Goal: Check status: Check status

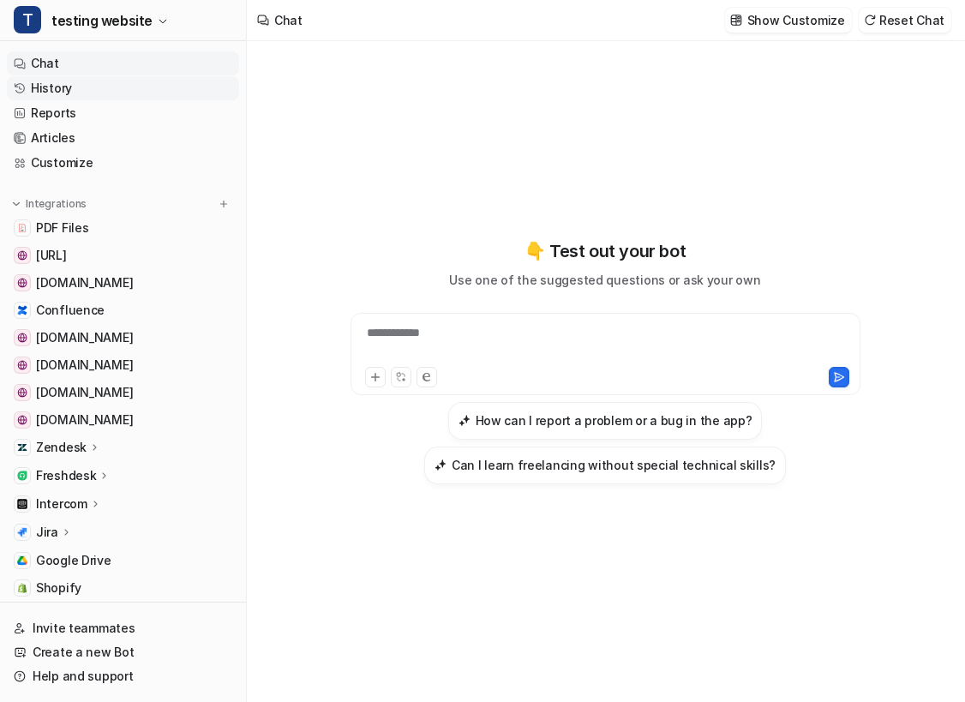
click at [65, 76] on link "History" at bounding box center [123, 88] width 232 height 24
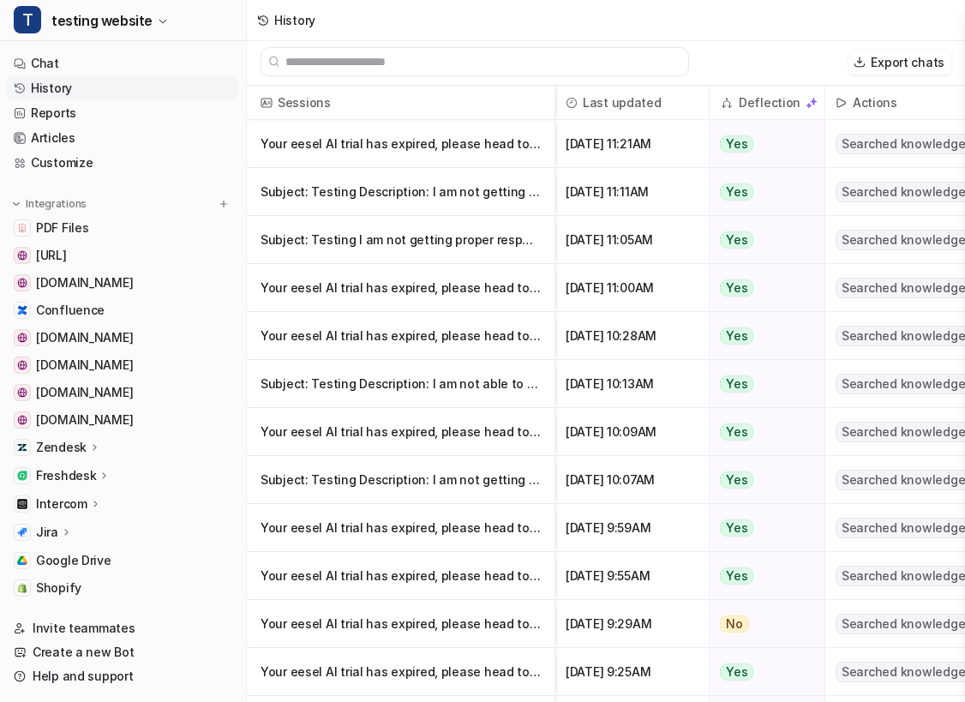
scroll to position [1002, 0]
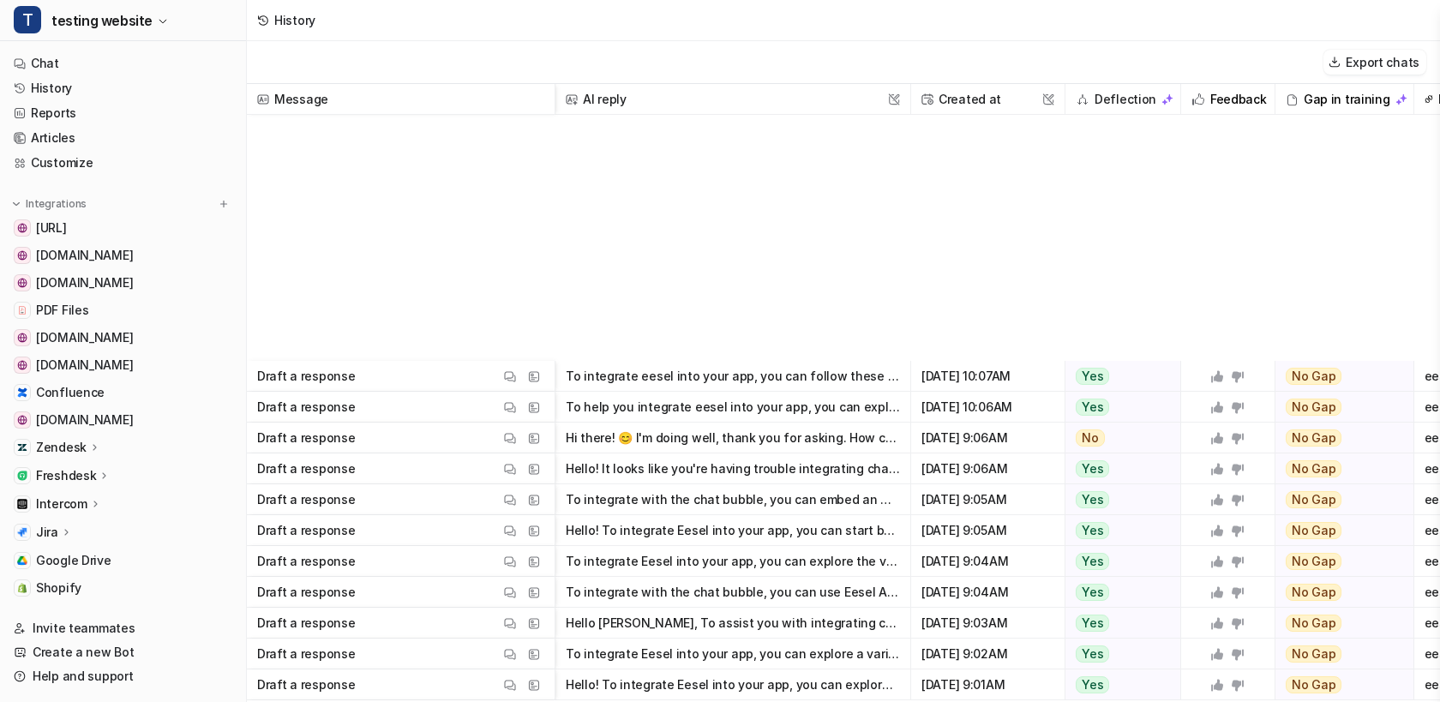
scroll to position [19015, 0]
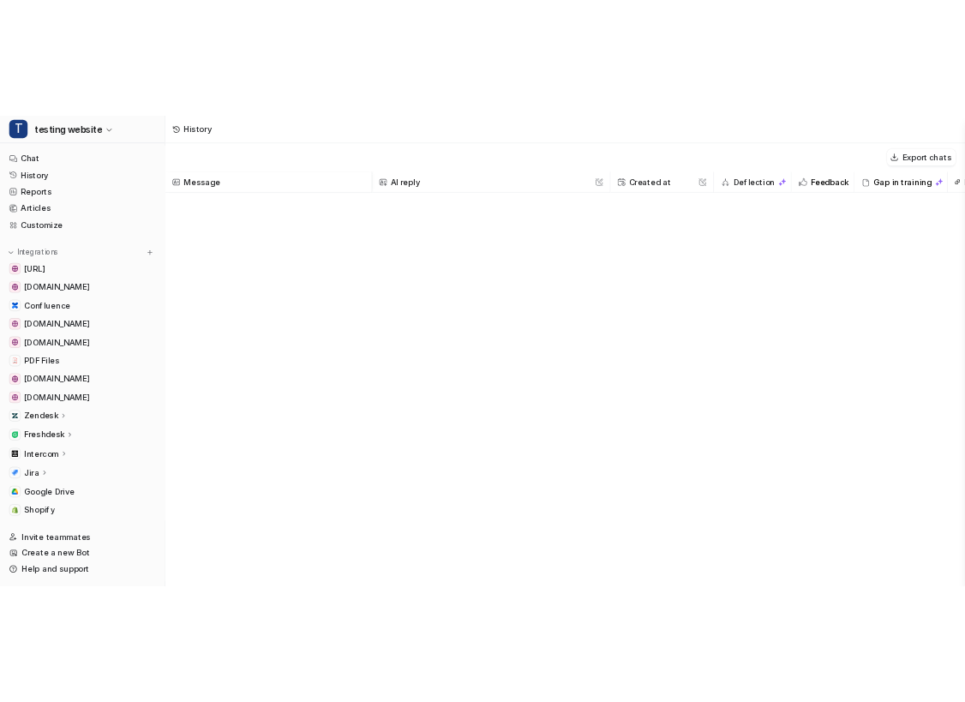
scroll to position [19015, 0]
